Goal: Navigation & Orientation: Find specific page/section

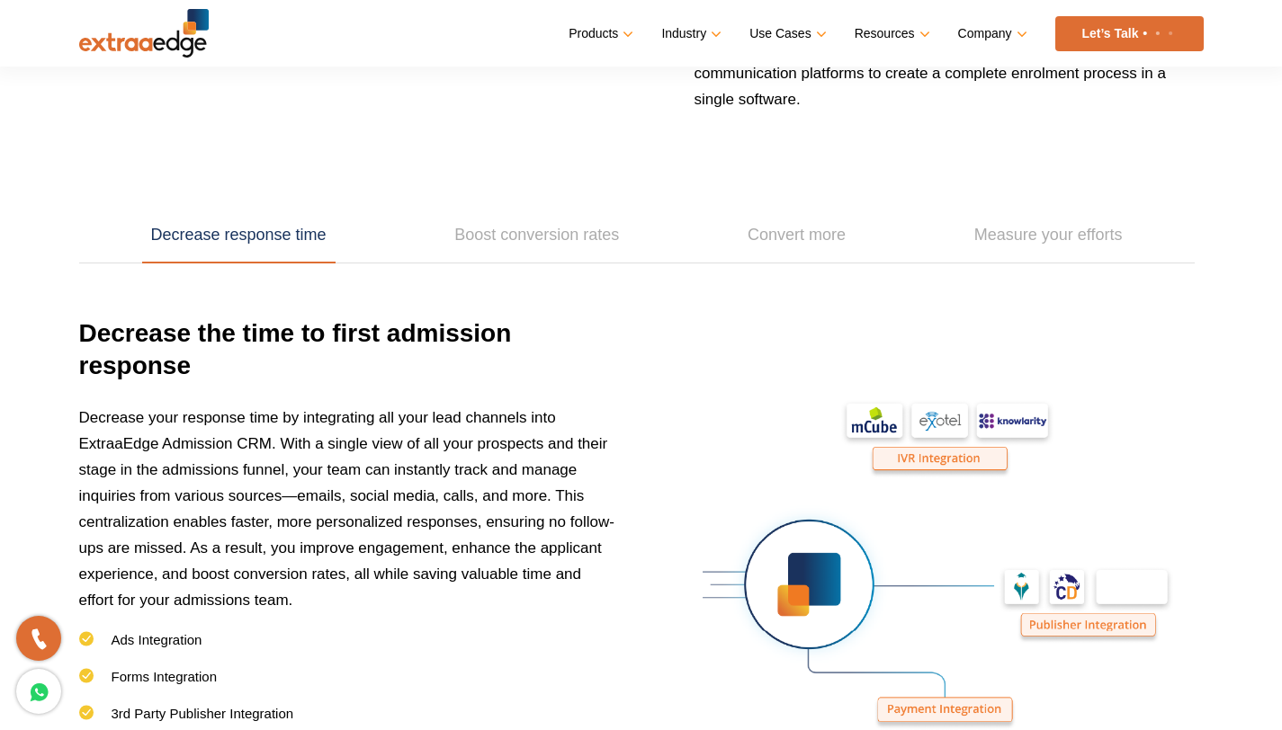
scroll to position [2730, 0]
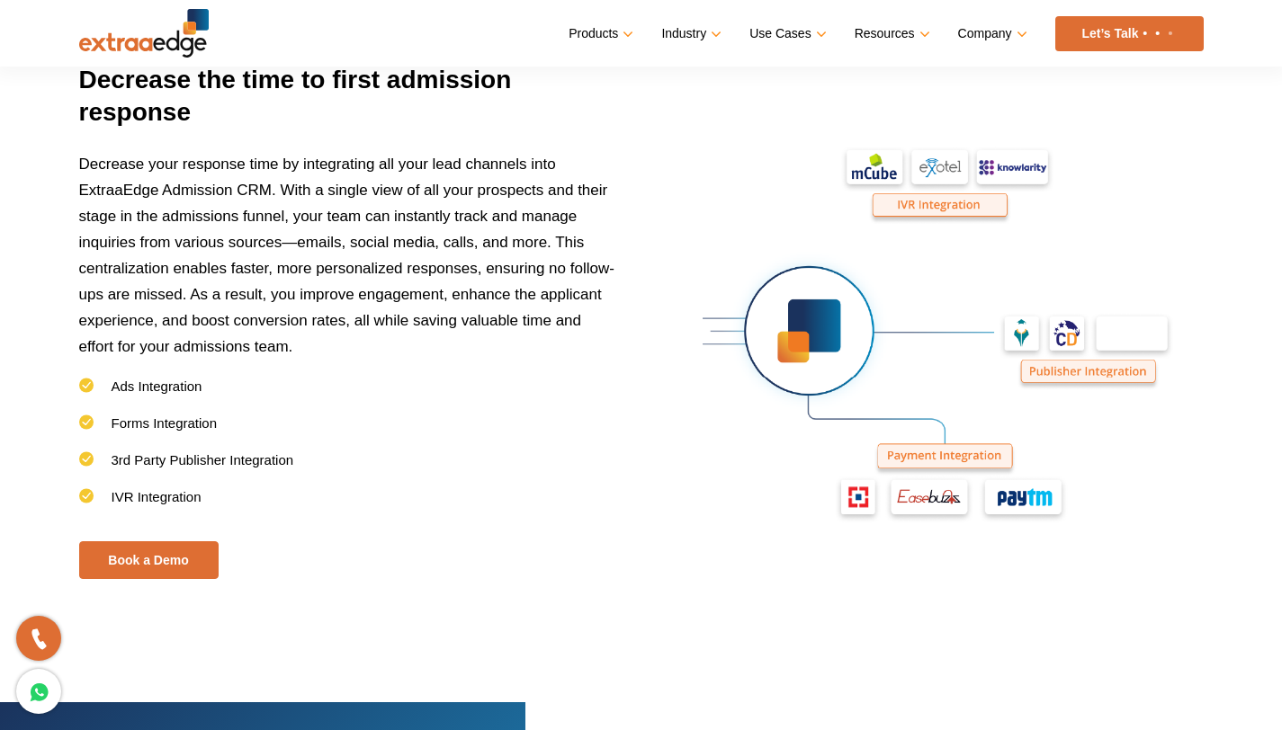
click at [157, 58] on nav "Menu Close Products Education CRM Streamline your entire admissions process on …" at bounding box center [641, 33] width 1124 height 67
click at [156, 42] on img at bounding box center [144, 33] width 130 height 49
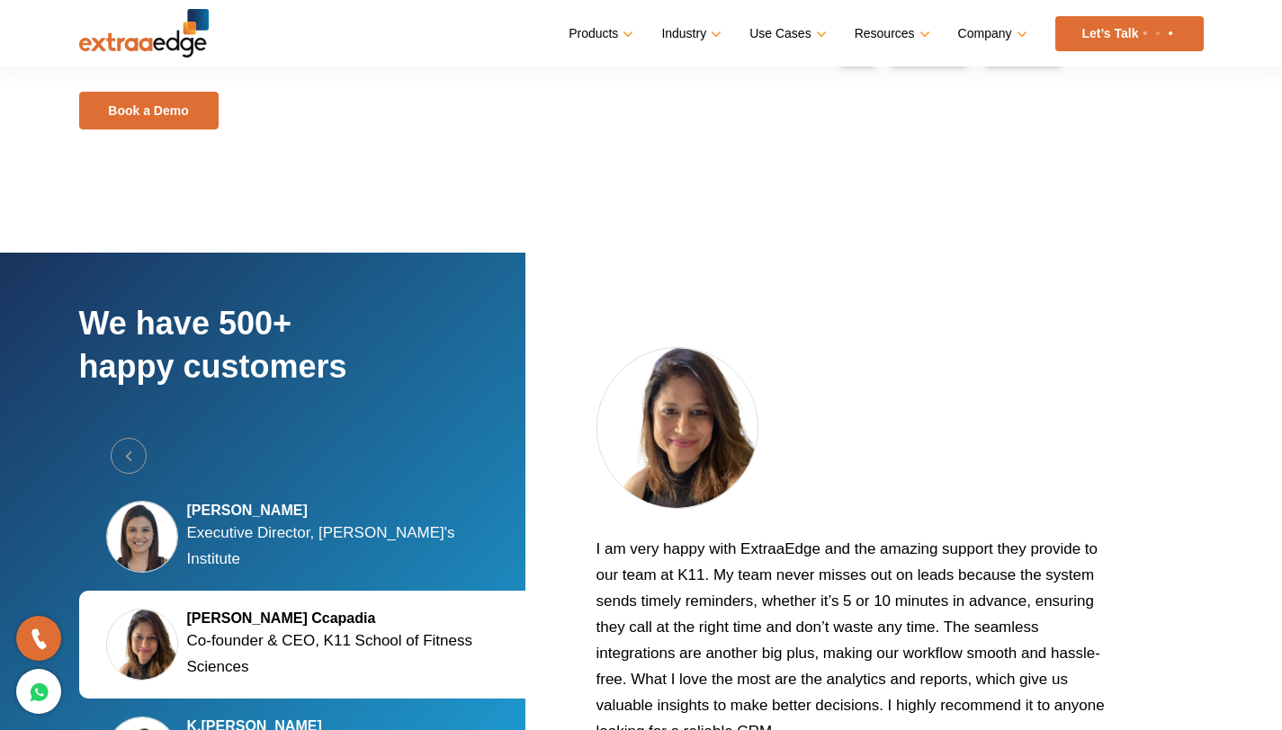
scroll to position [3516, 0]
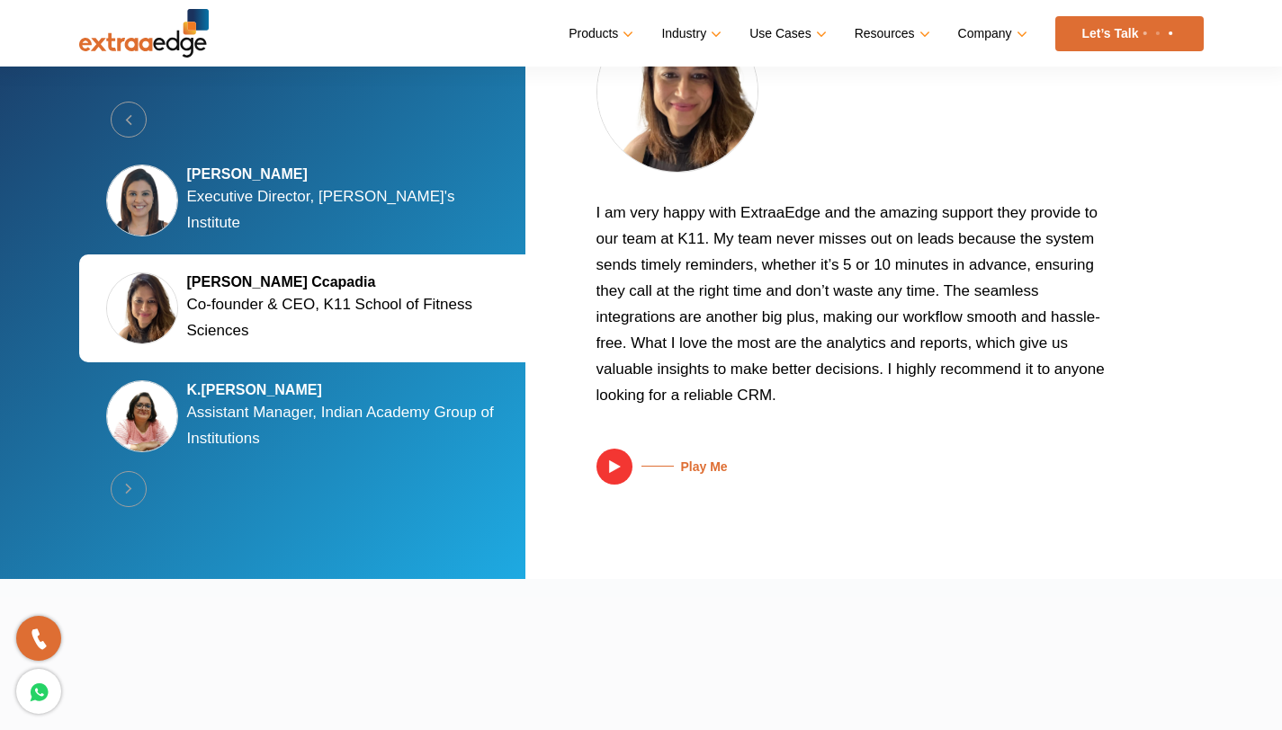
click at [342, 211] on p "Executive Director, [PERSON_NAME]'s Institute" at bounding box center [349, 209] width 324 height 52
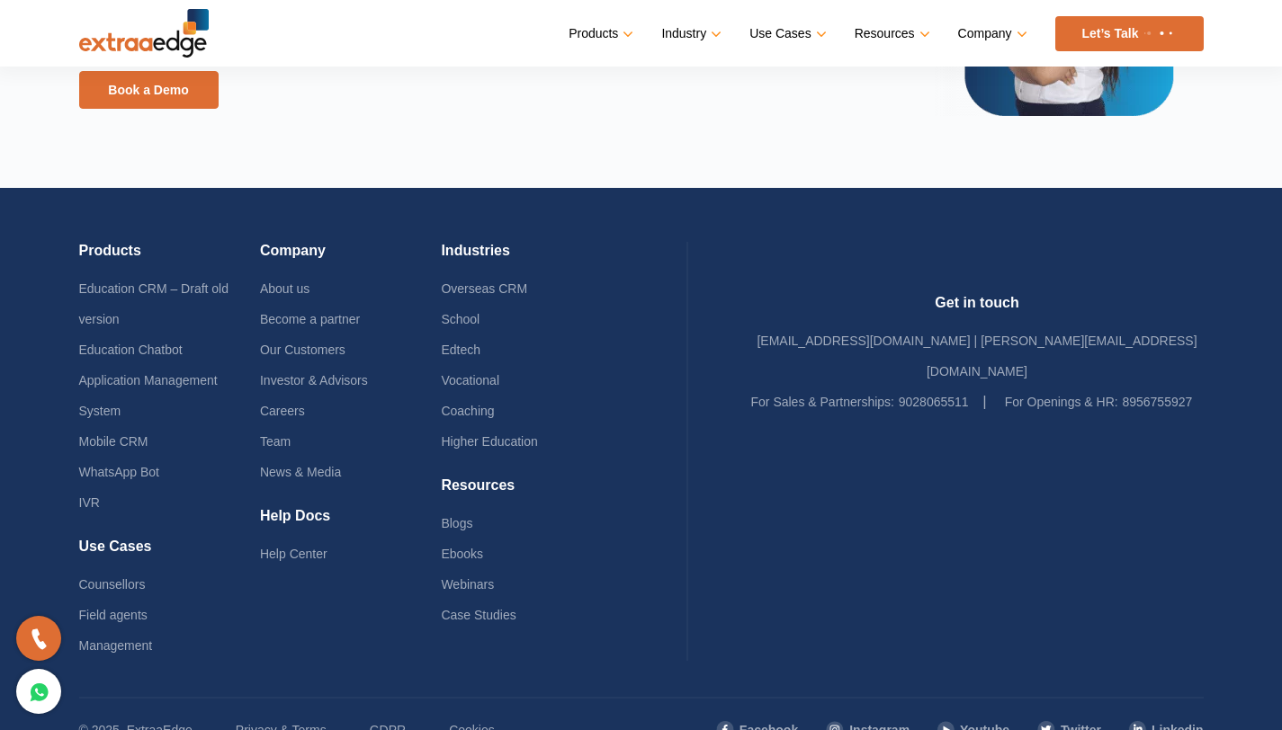
scroll to position [4271, 0]
click at [291, 446] on link "Team" at bounding box center [275, 441] width 31 height 14
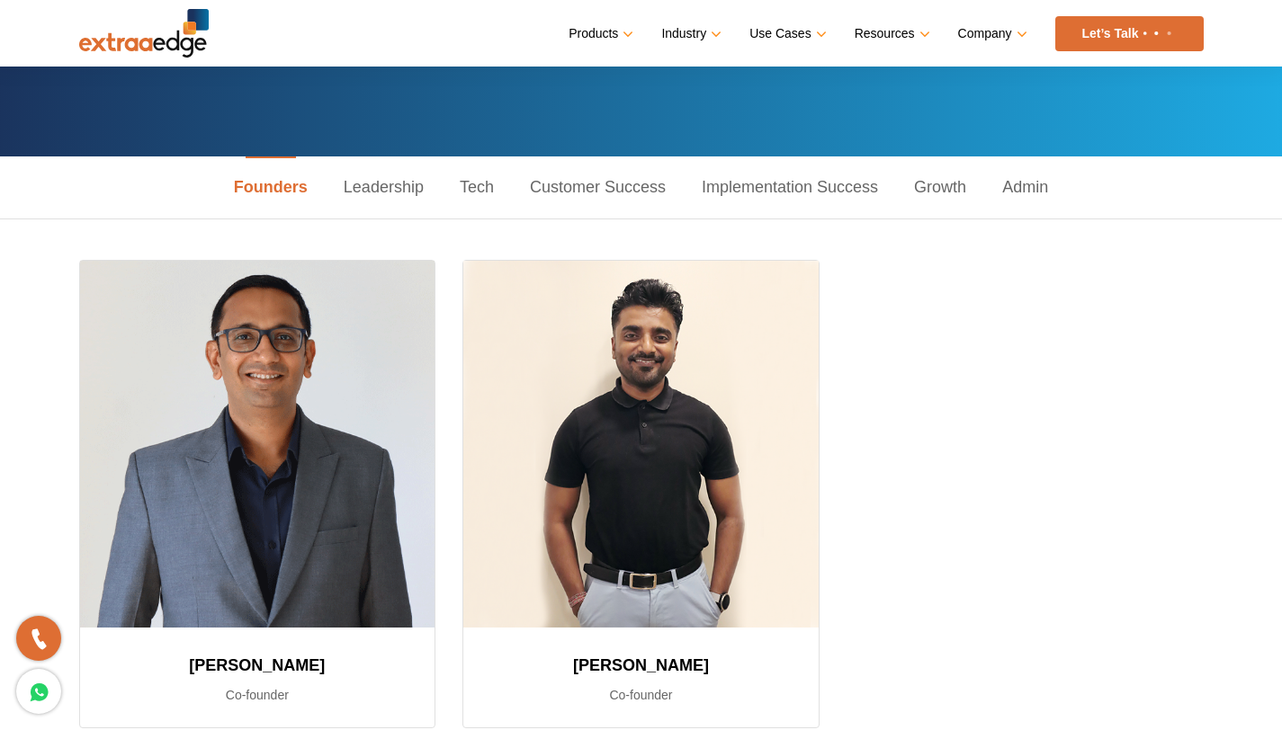
scroll to position [577, 0]
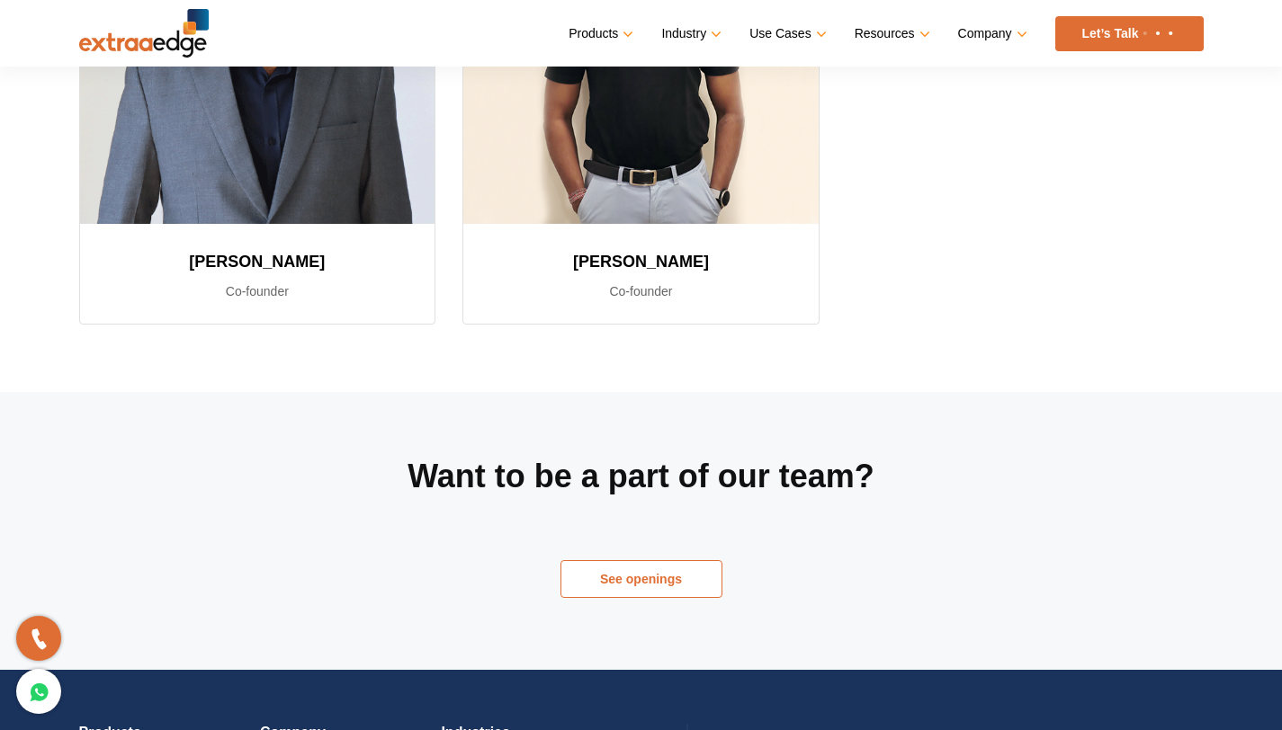
click at [646, 576] on link "See openings" at bounding box center [641, 579] width 162 height 38
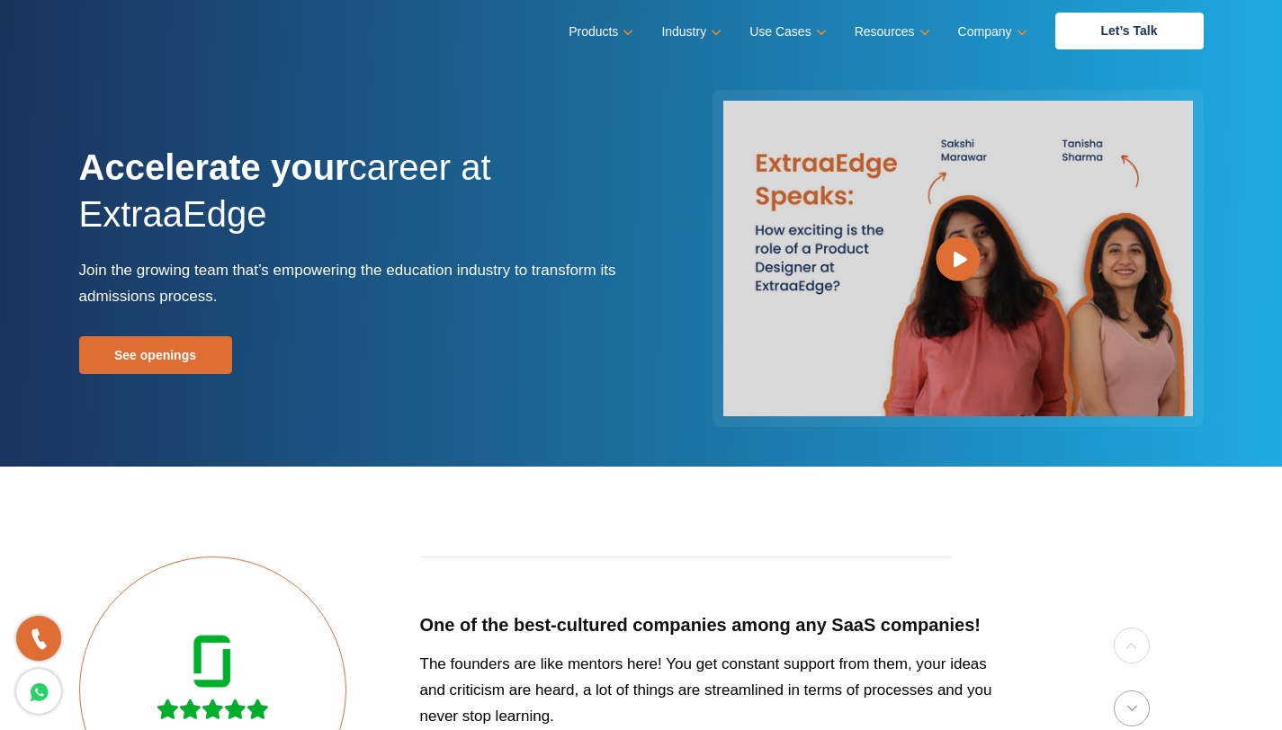
scroll to position [128, 0]
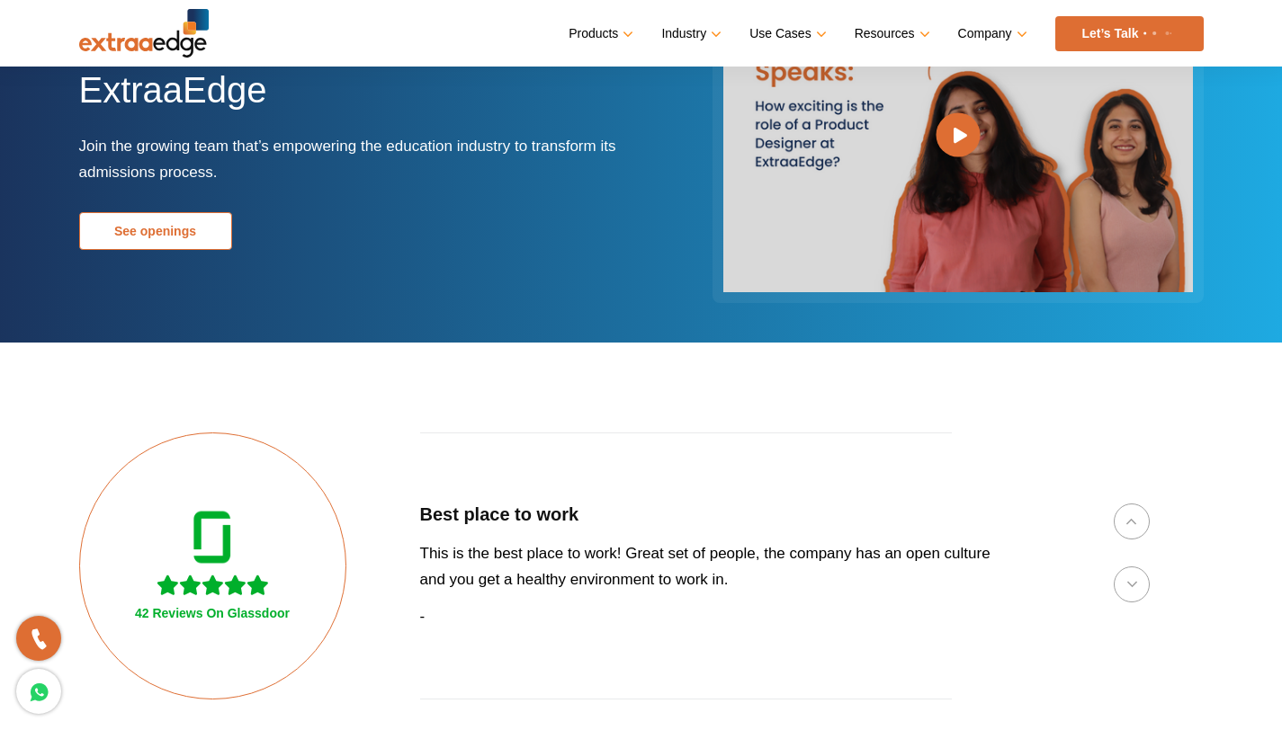
click at [188, 218] on link "See openings" at bounding box center [155, 231] width 153 height 38
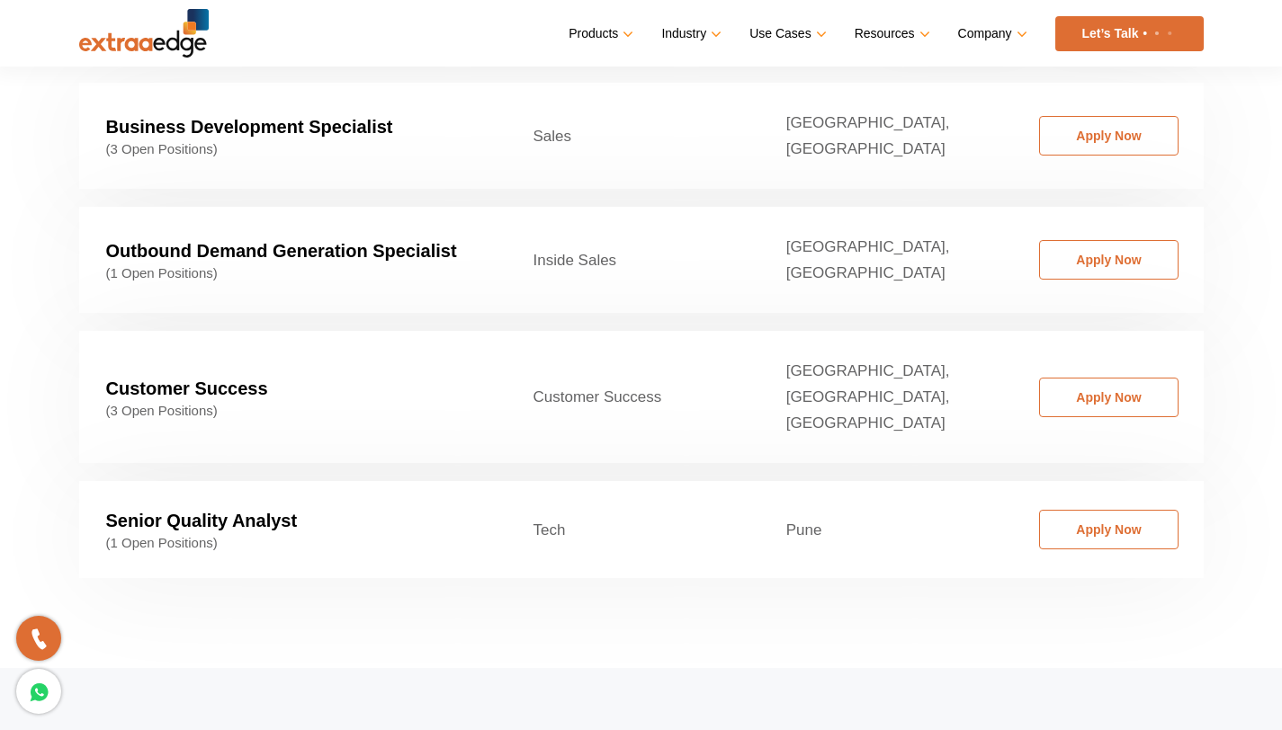
scroll to position [3250, 0]
